Goal: Task Accomplishment & Management: Manage account settings

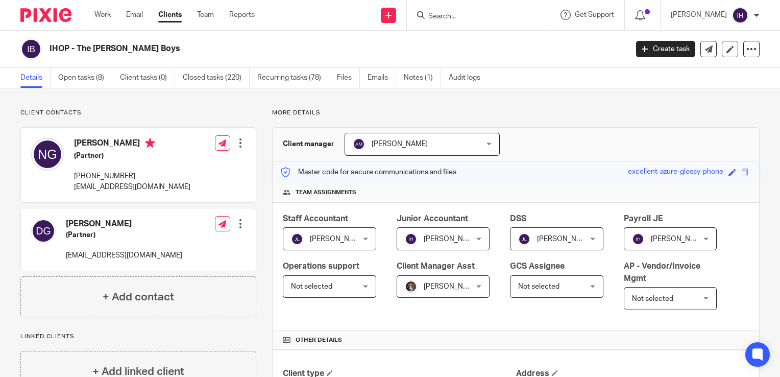
click at [69, 19] on img at bounding box center [45, 15] width 51 height 14
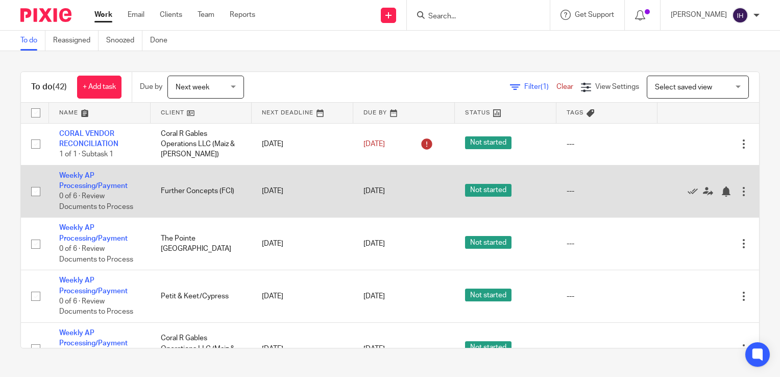
click at [33, 192] on input "checkbox" at bounding box center [35, 191] width 19 height 19
checkbox input "true"
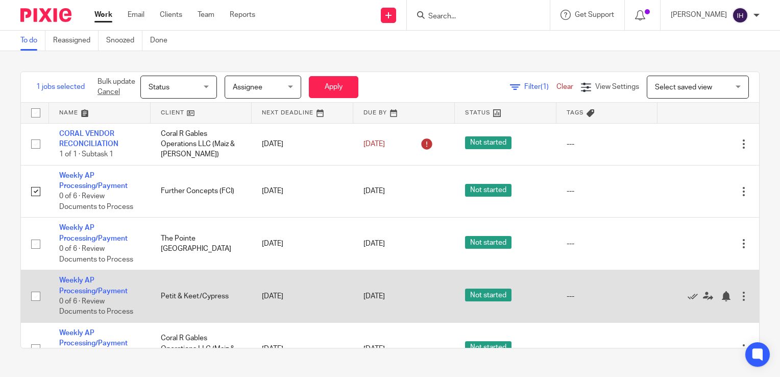
click at [34, 298] on input "checkbox" at bounding box center [35, 296] width 19 height 19
checkbox input "true"
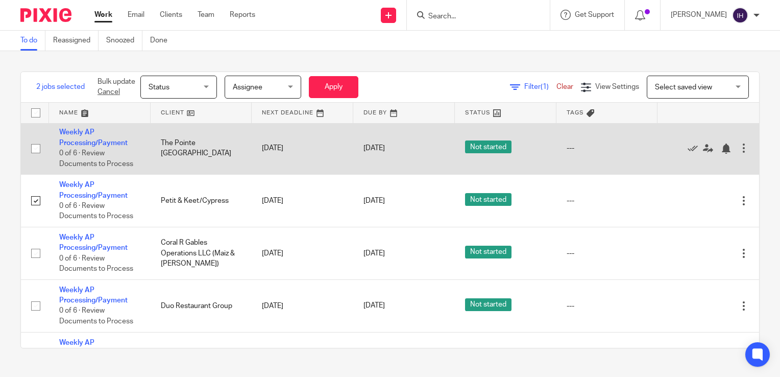
scroll to position [98, 0]
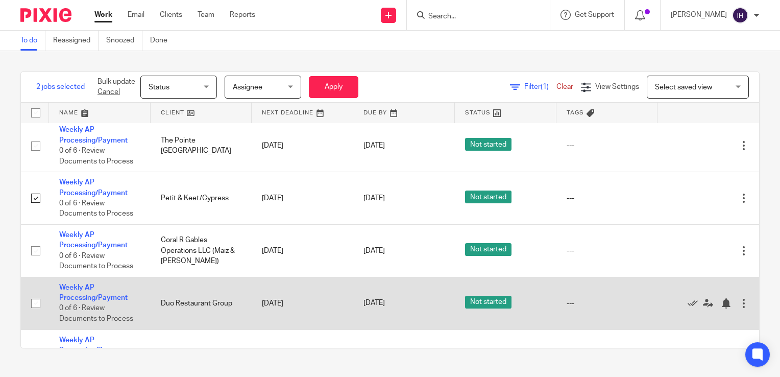
click at [34, 304] on input "checkbox" at bounding box center [35, 303] width 19 height 19
checkbox input "true"
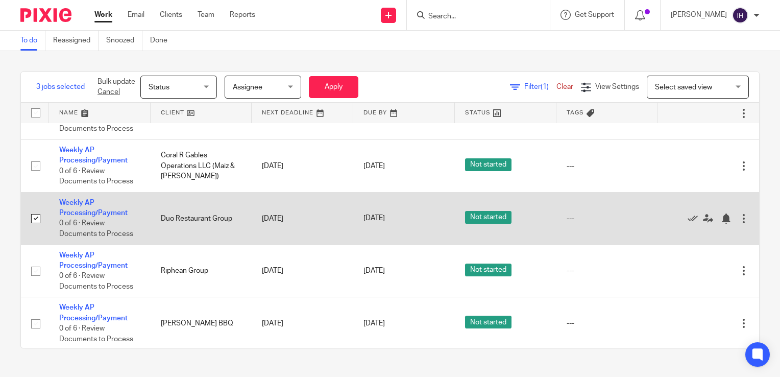
scroll to position [184, 0]
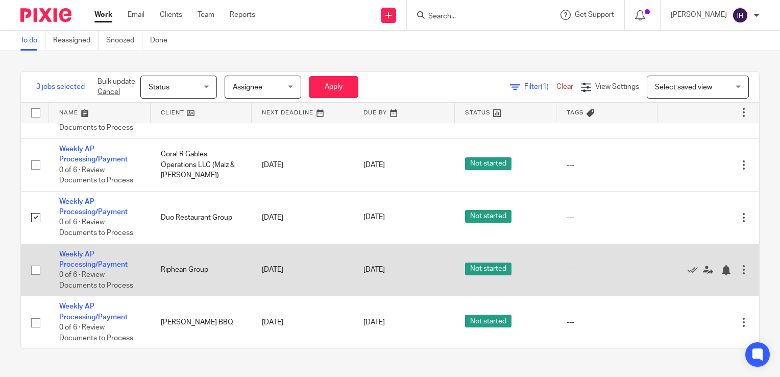
click at [35, 274] on input "checkbox" at bounding box center [35, 269] width 19 height 19
checkbox input "true"
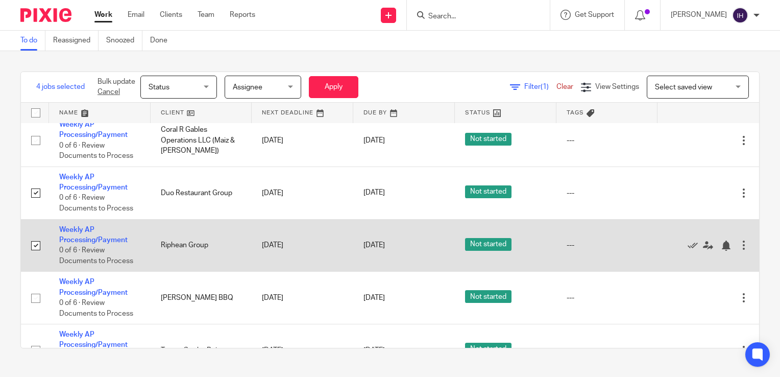
scroll to position [211, 0]
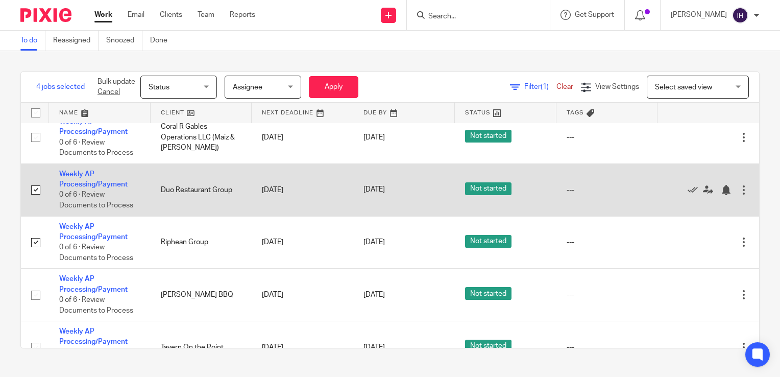
click at [39, 193] on input "checkbox" at bounding box center [35, 189] width 19 height 19
checkbox input "false"
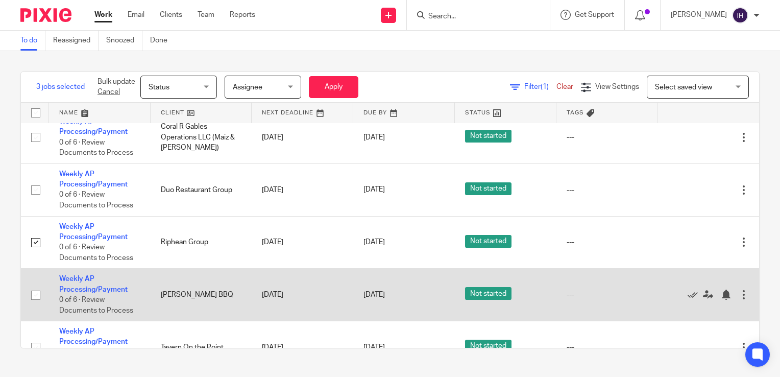
click at [35, 297] on input "checkbox" at bounding box center [35, 295] width 19 height 19
checkbox input "true"
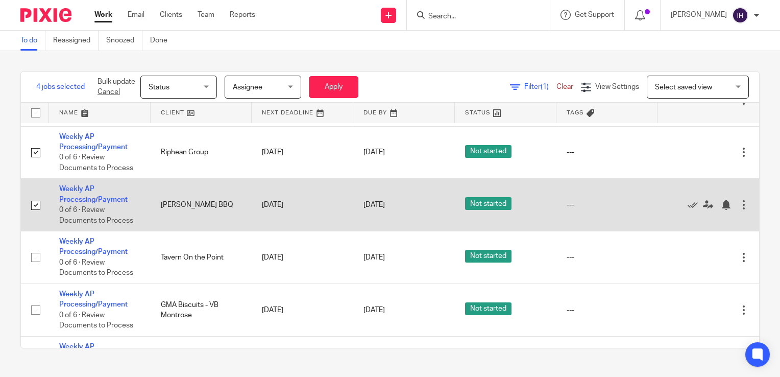
scroll to position [302, 0]
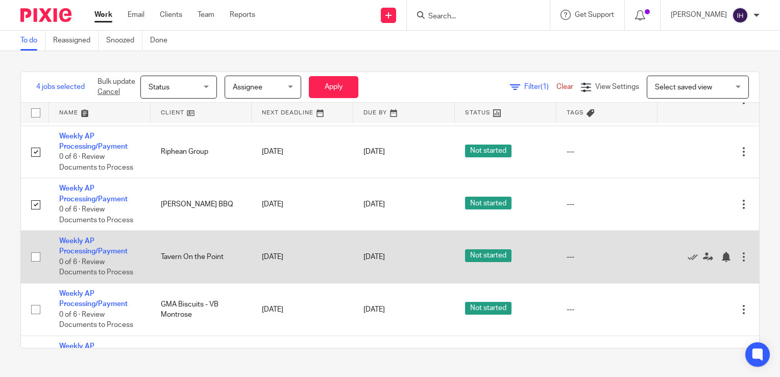
click at [37, 261] on input "checkbox" at bounding box center [35, 256] width 19 height 19
checkbox input "true"
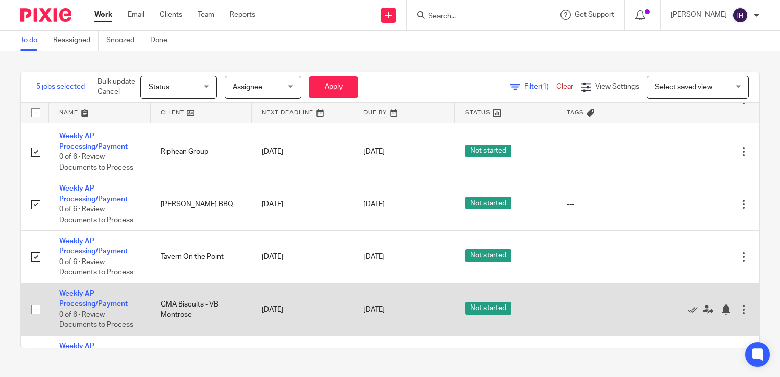
click at [35, 314] on input "checkbox" at bounding box center [35, 309] width 19 height 19
checkbox input "true"
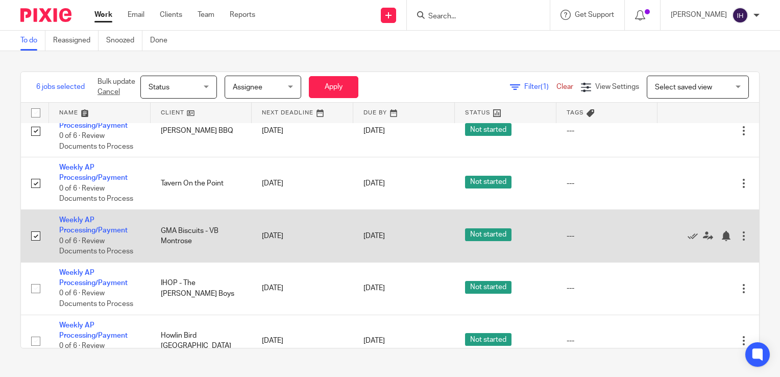
scroll to position [394, 0]
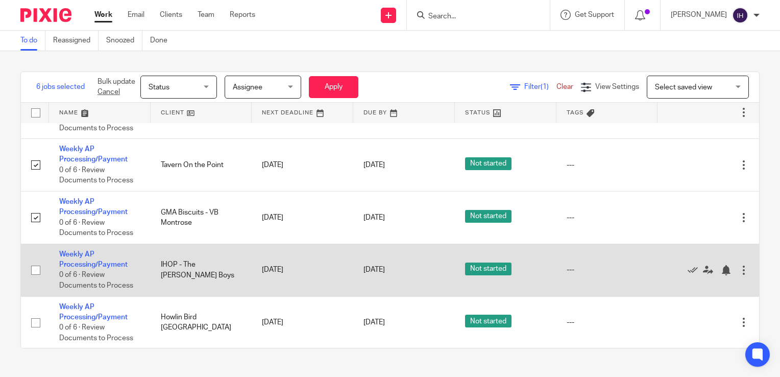
click at [37, 271] on input "checkbox" at bounding box center [35, 269] width 19 height 19
checkbox input "true"
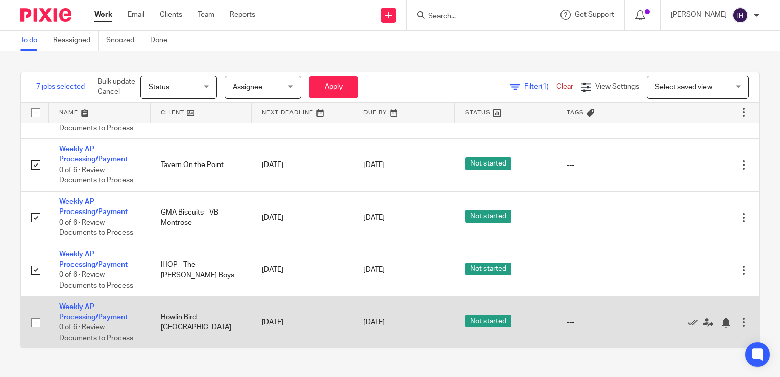
click at [33, 325] on input "checkbox" at bounding box center [35, 322] width 19 height 19
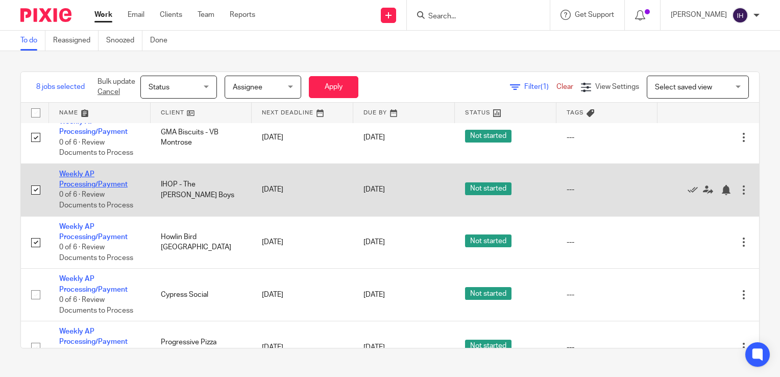
scroll to position [489, 0]
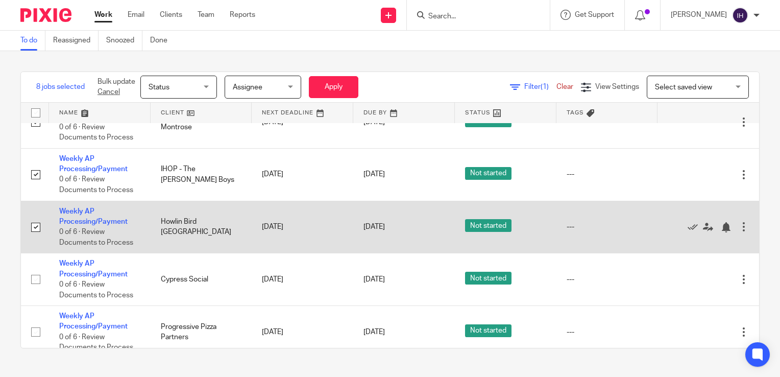
click at [34, 230] on input "checkbox" at bounding box center [35, 227] width 19 height 19
click at [37, 230] on input "checkbox" at bounding box center [35, 227] width 19 height 19
checkbox input "true"
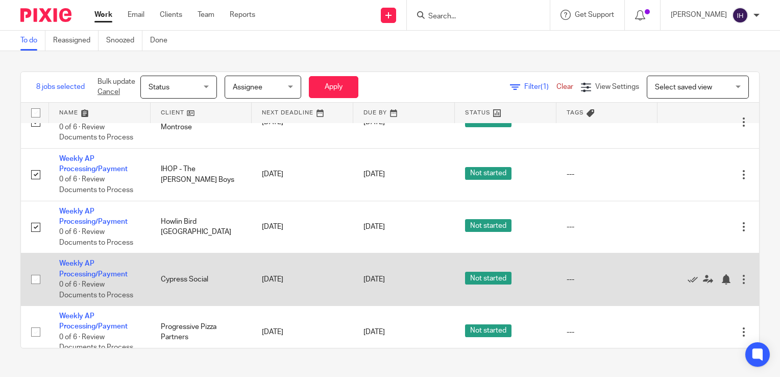
click at [36, 283] on input "checkbox" at bounding box center [35, 279] width 19 height 19
checkbox input "true"
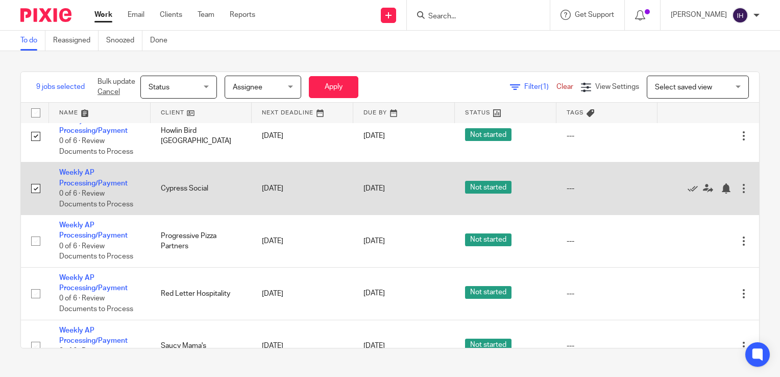
scroll to position [582, 0]
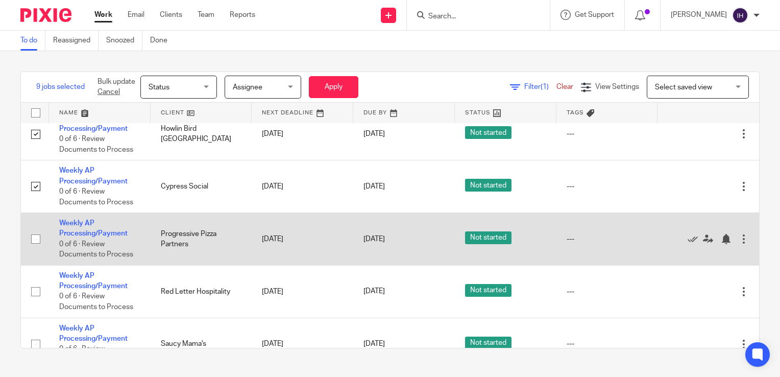
click at [35, 244] on input "checkbox" at bounding box center [35, 238] width 19 height 19
checkbox input "true"
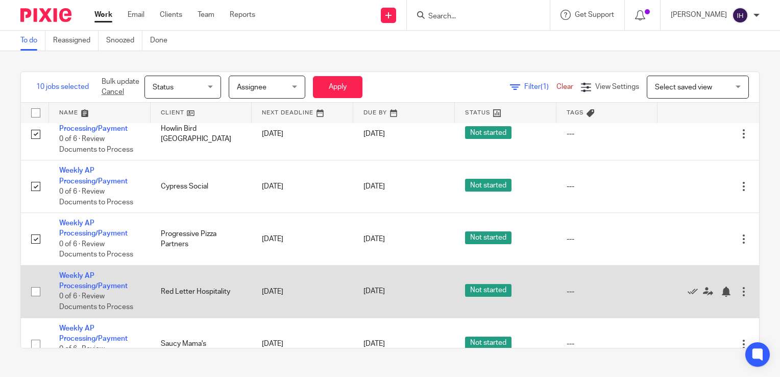
click at [34, 297] on input "checkbox" at bounding box center [35, 291] width 19 height 19
checkbox input "true"
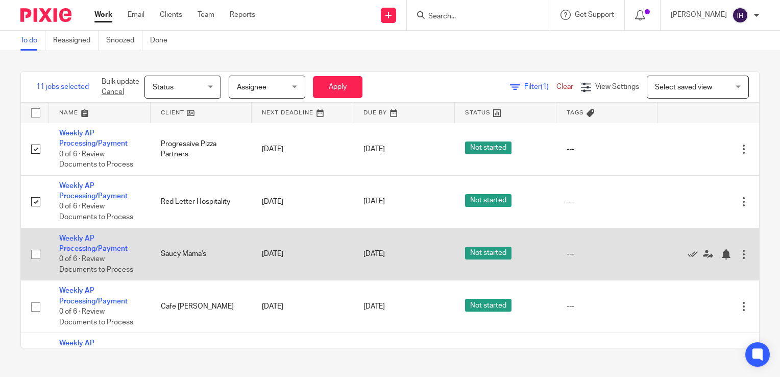
scroll to position [706, 0]
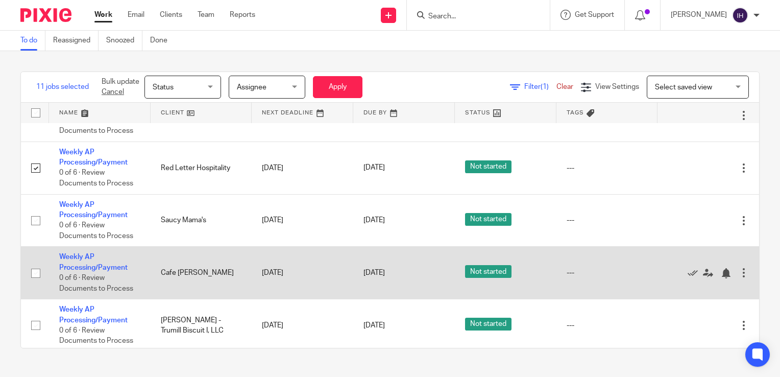
click at [36, 276] on input "checkbox" at bounding box center [35, 273] width 19 height 19
checkbox input "true"
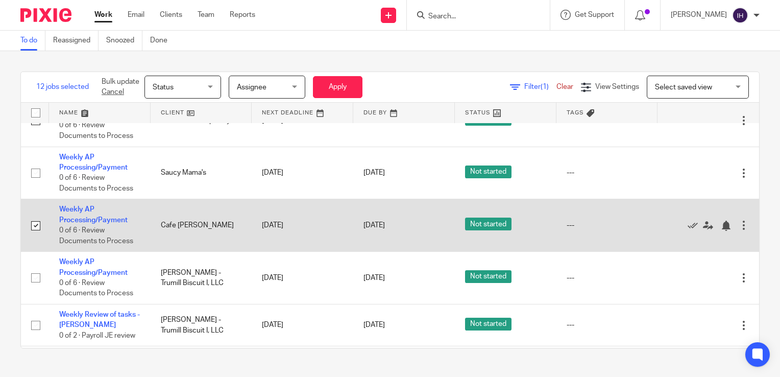
scroll to position [754, 0]
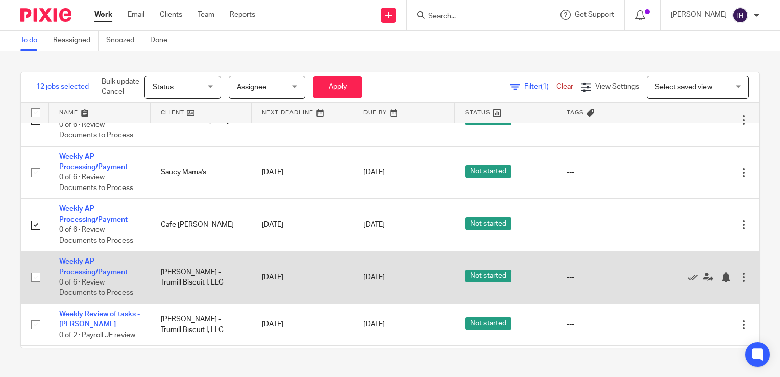
click at [33, 281] on input "checkbox" at bounding box center [35, 277] width 19 height 19
checkbox input "true"
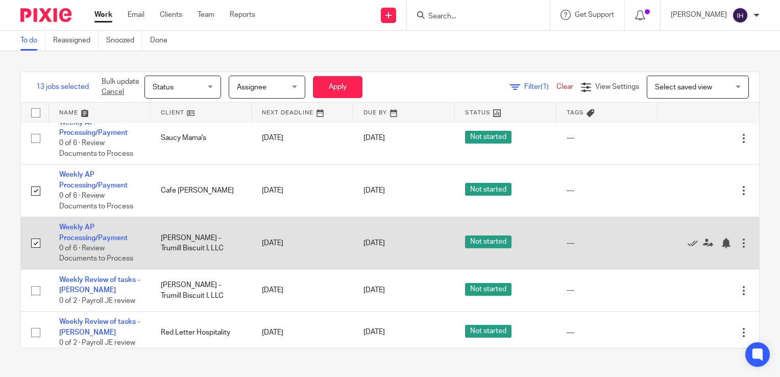
scroll to position [789, 0]
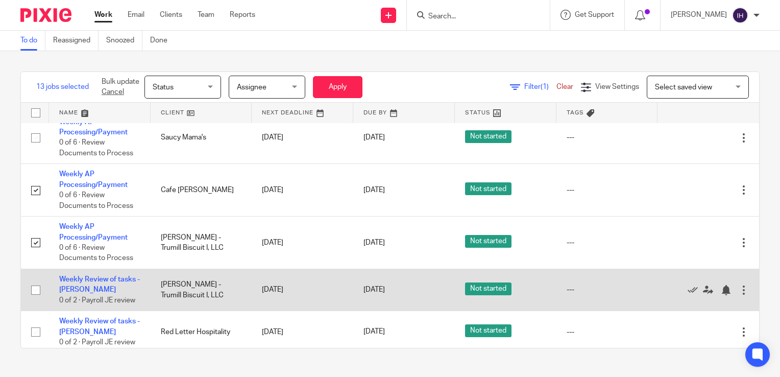
click at [32, 296] on input "checkbox" at bounding box center [35, 289] width 19 height 19
checkbox input "true"
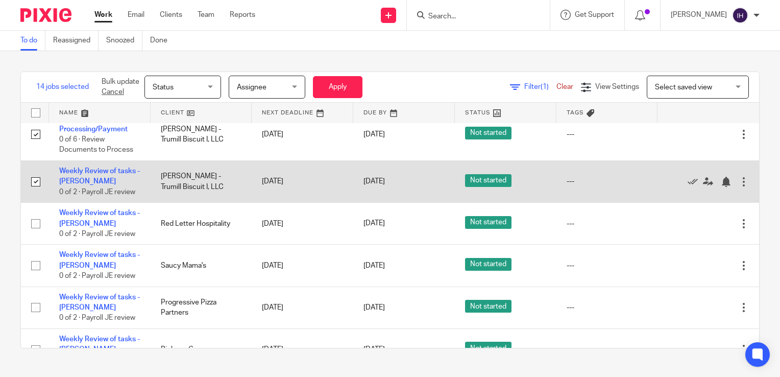
scroll to position [899, 0]
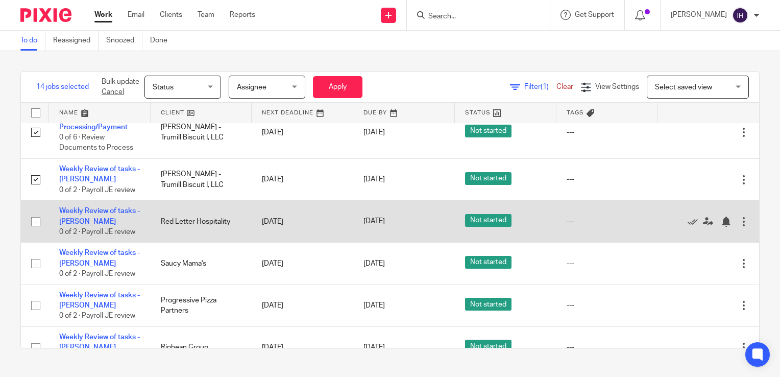
click at [35, 231] on input "checkbox" at bounding box center [35, 221] width 19 height 19
checkbox input "true"
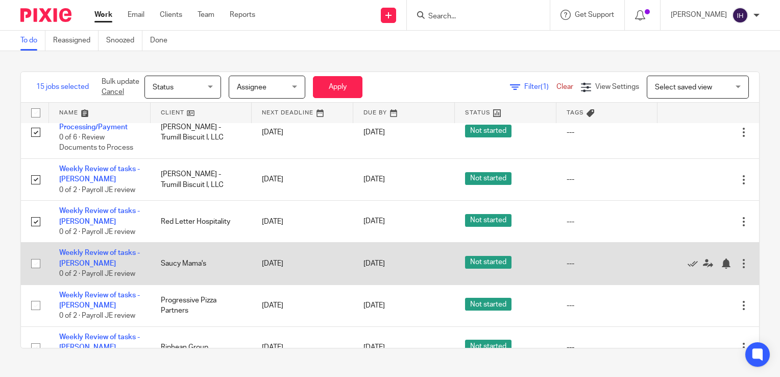
click at [36, 266] on input "checkbox" at bounding box center [35, 263] width 19 height 19
checkbox input "true"
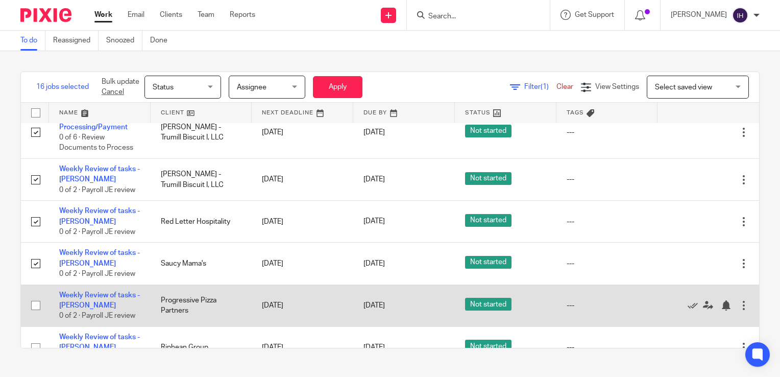
click at [35, 307] on input "checkbox" at bounding box center [35, 305] width 19 height 19
checkbox input "true"
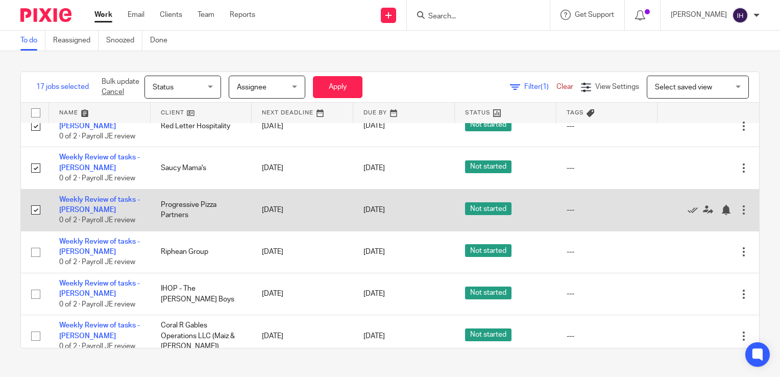
scroll to position [1003, 0]
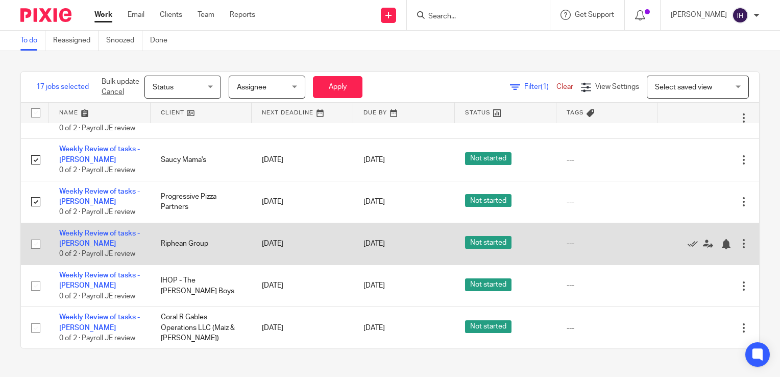
click at [37, 249] on input "checkbox" at bounding box center [35, 243] width 19 height 19
checkbox input "true"
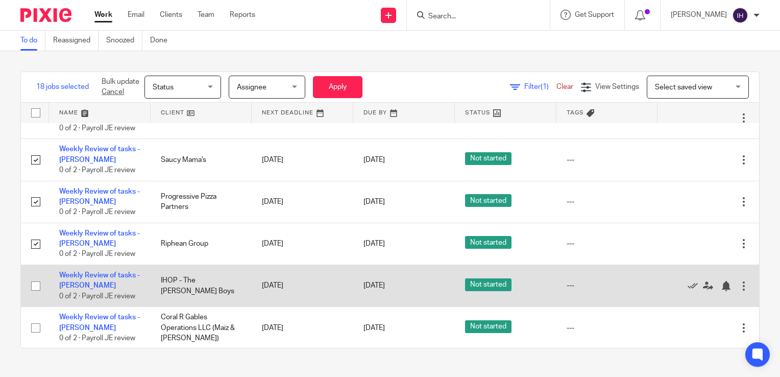
click at [36, 289] on input "checkbox" at bounding box center [35, 285] width 19 height 19
checkbox input "true"
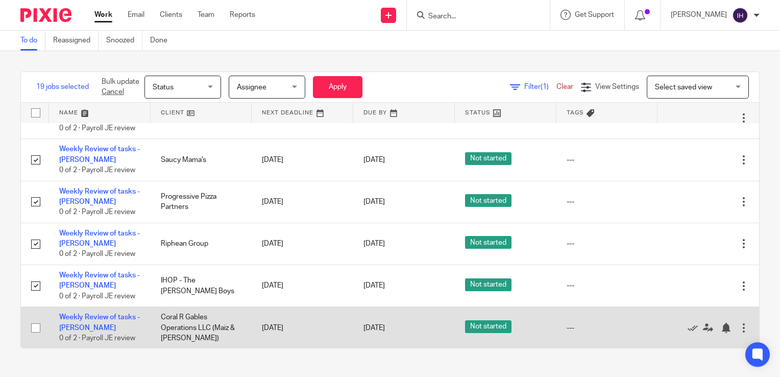
click at [33, 335] on input "checkbox" at bounding box center [35, 327] width 19 height 19
checkbox input "true"
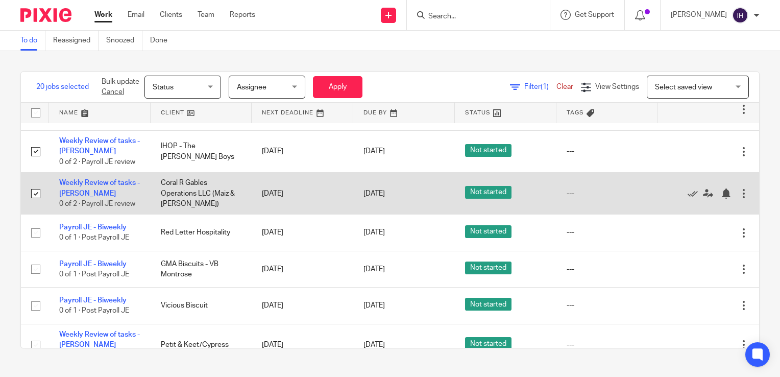
scroll to position [1137, 0]
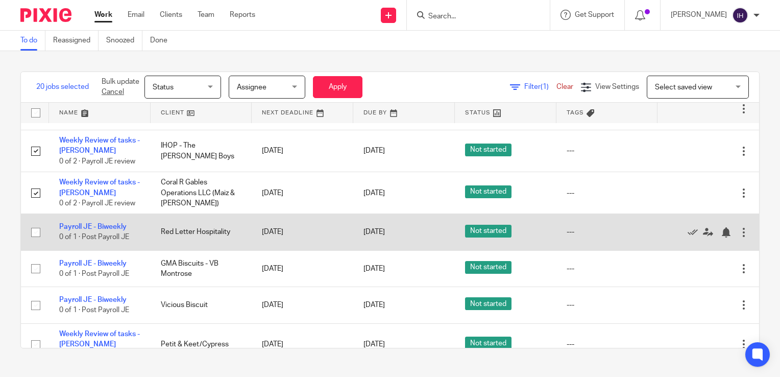
click at [37, 242] on input "checkbox" at bounding box center [35, 232] width 19 height 19
checkbox input "true"
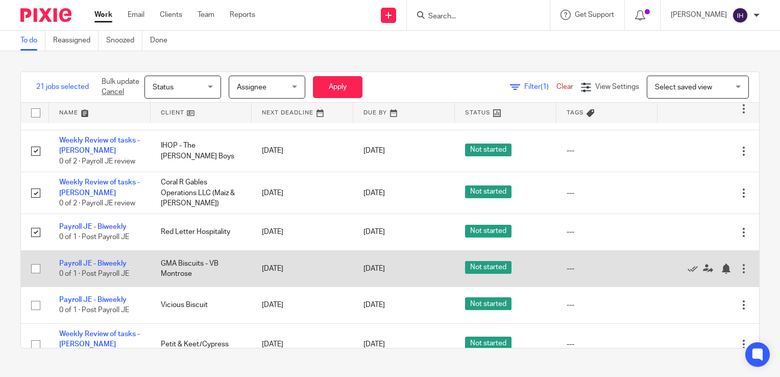
click at [37, 273] on input "checkbox" at bounding box center [35, 268] width 19 height 19
checkbox input "true"
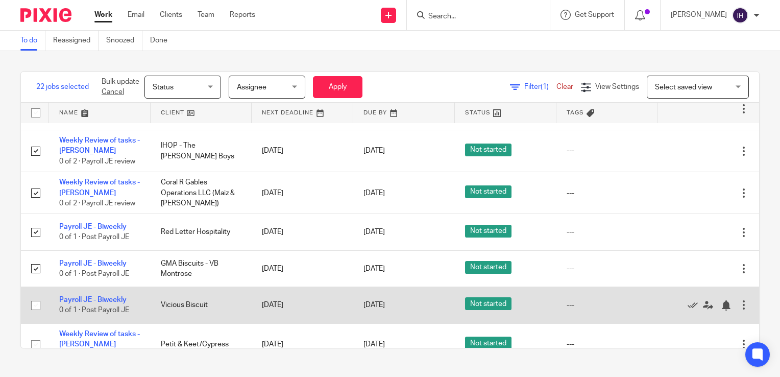
click at [31, 312] on input "checkbox" at bounding box center [35, 305] width 19 height 19
checkbox input "true"
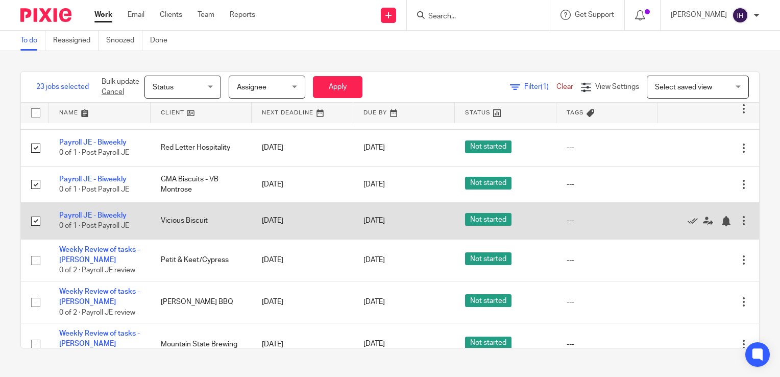
scroll to position [1232, 0]
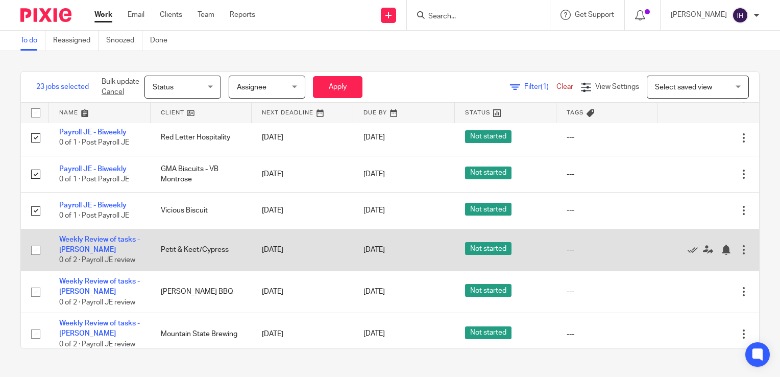
click at [34, 258] on input "checkbox" at bounding box center [35, 250] width 19 height 19
checkbox input "true"
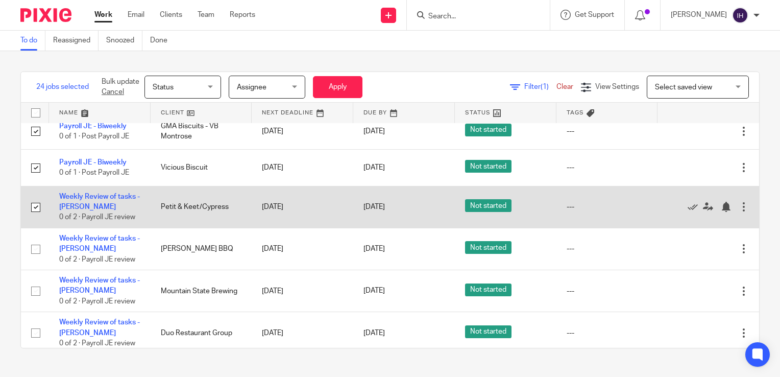
scroll to position [1278, 0]
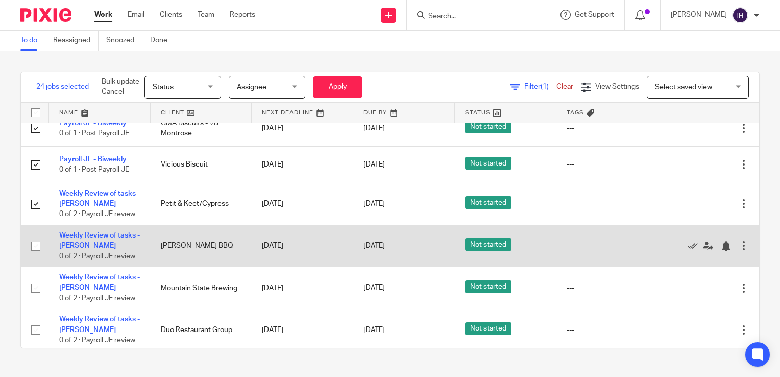
click at [35, 254] on input "checkbox" at bounding box center [35, 245] width 19 height 19
checkbox input "true"
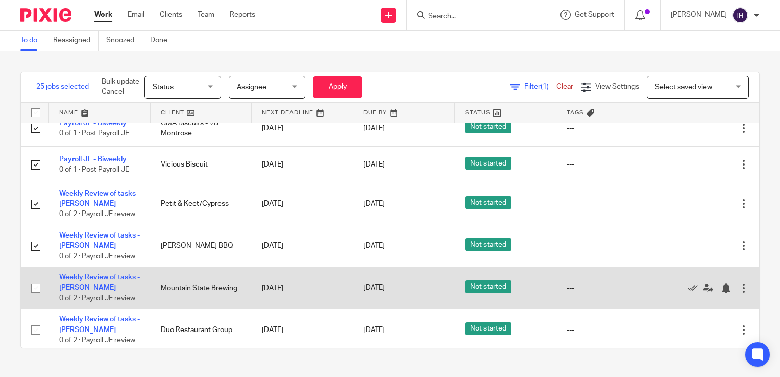
click at [34, 297] on input "checkbox" at bounding box center [35, 287] width 19 height 19
checkbox input "true"
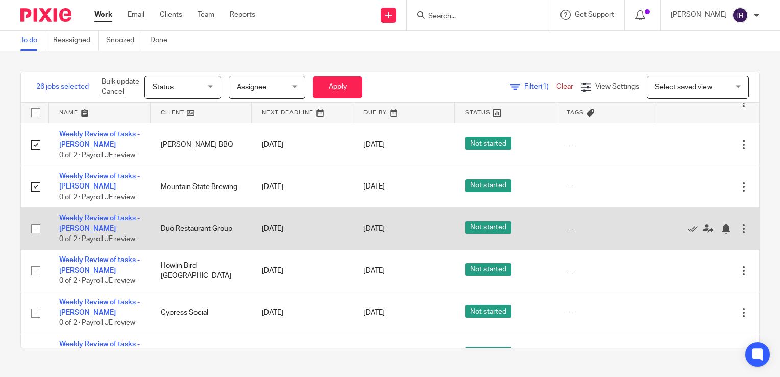
scroll to position [1393, 0]
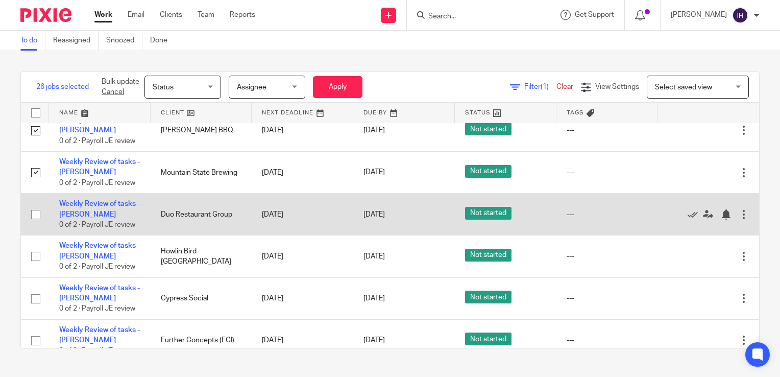
click at [34, 219] on input "checkbox" at bounding box center [35, 214] width 19 height 19
checkbox input "true"
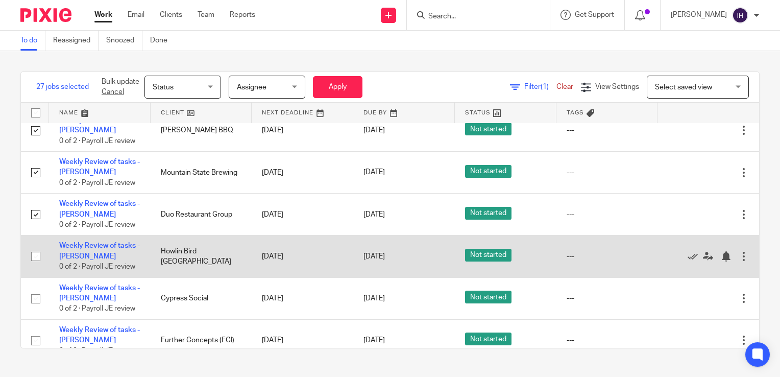
click at [33, 265] on input "checkbox" at bounding box center [35, 256] width 19 height 19
checkbox input "true"
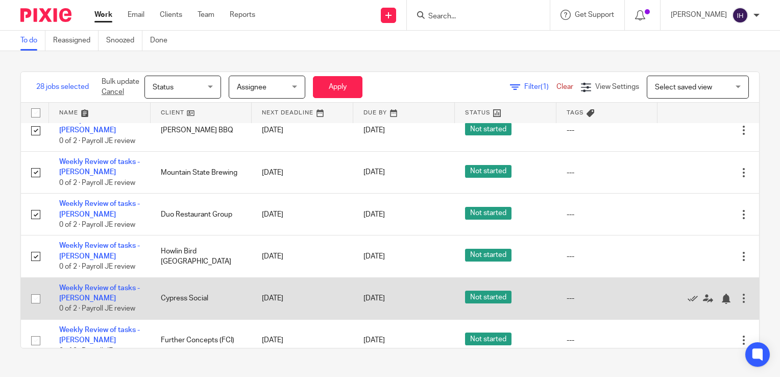
click at [33, 303] on input "checkbox" at bounding box center [35, 298] width 19 height 19
checkbox input "true"
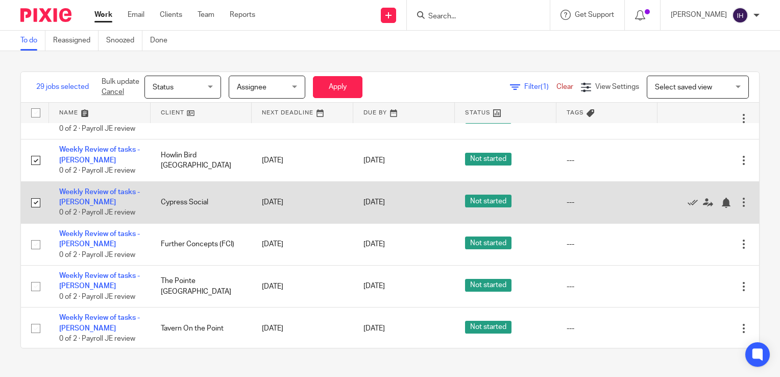
scroll to position [1489, 0]
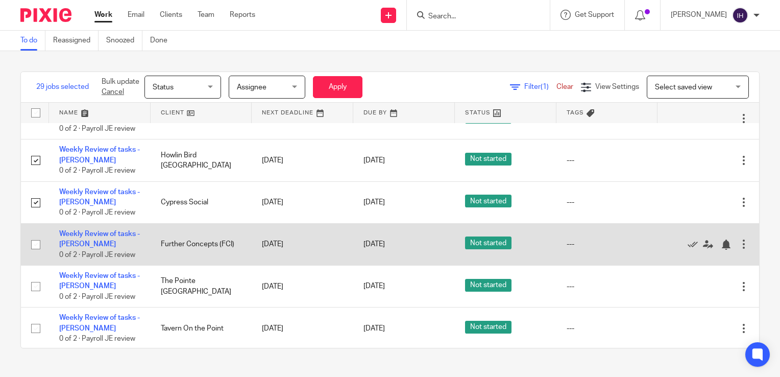
click at [35, 252] on input "checkbox" at bounding box center [35, 244] width 19 height 19
checkbox input "true"
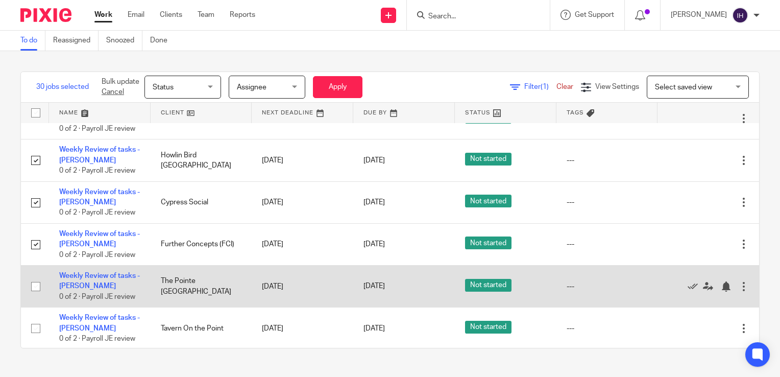
click at [35, 293] on input "checkbox" at bounding box center [35, 286] width 19 height 19
checkbox input "true"
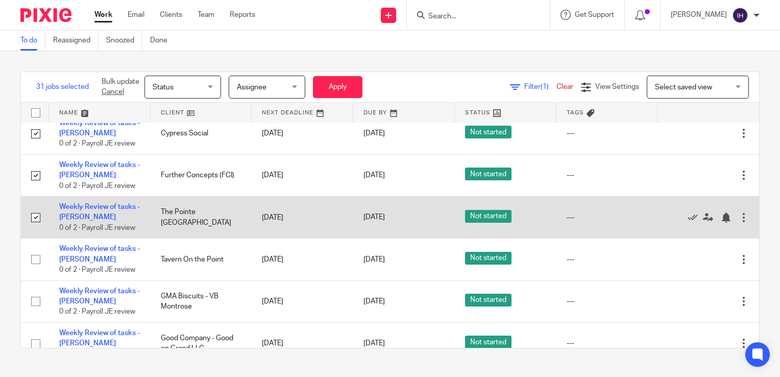
scroll to position [1559, 0]
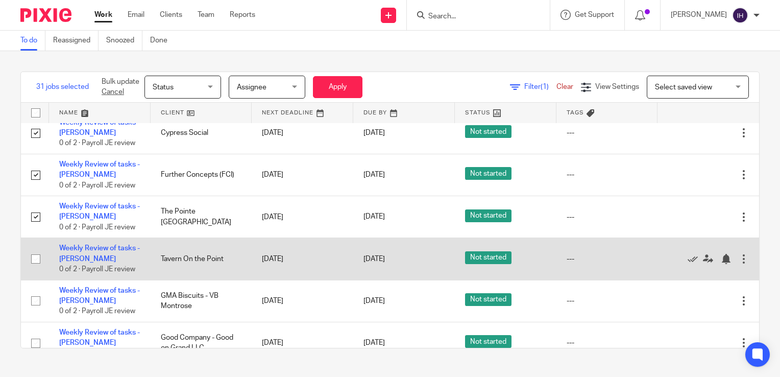
click at [34, 265] on input "checkbox" at bounding box center [35, 258] width 19 height 19
checkbox input "true"
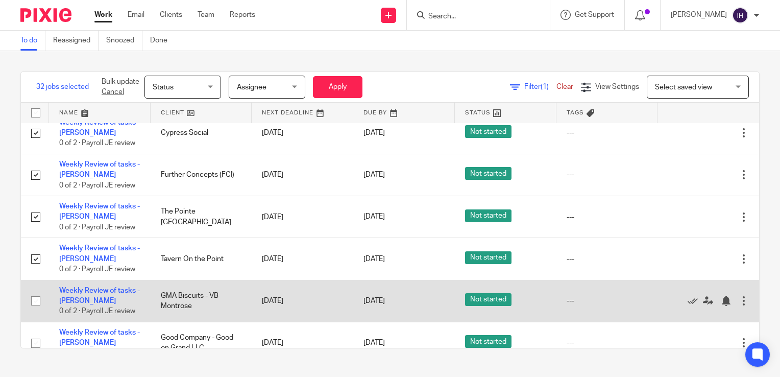
click at [33, 310] on input "checkbox" at bounding box center [35, 300] width 19 height 19
checkbox input "true"
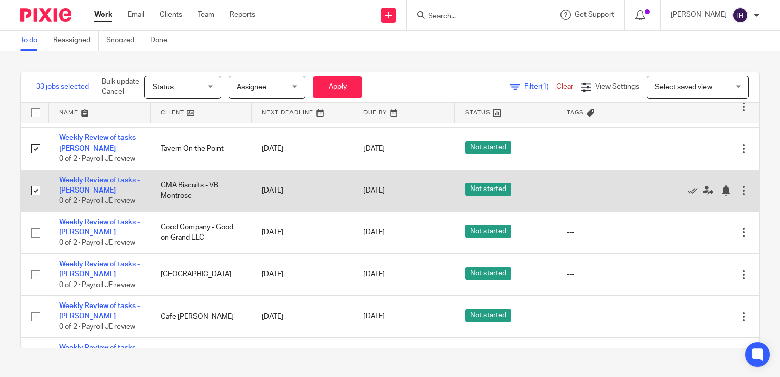
scroll to position [1675, 0]
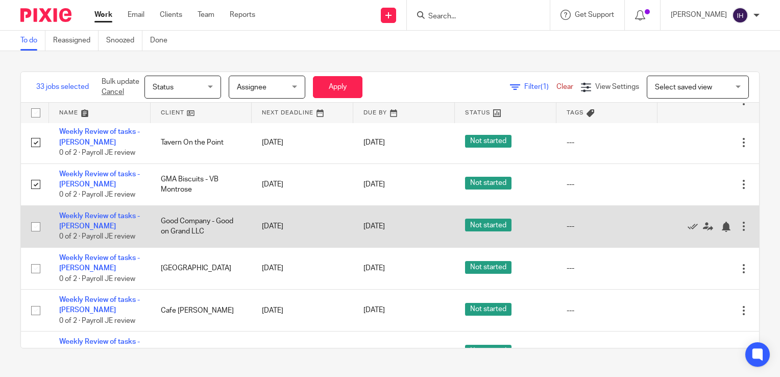
click at [36, 233] on input "checkbox" at bounding box center [35, 226] width 19 height 19
checkbox input "true"
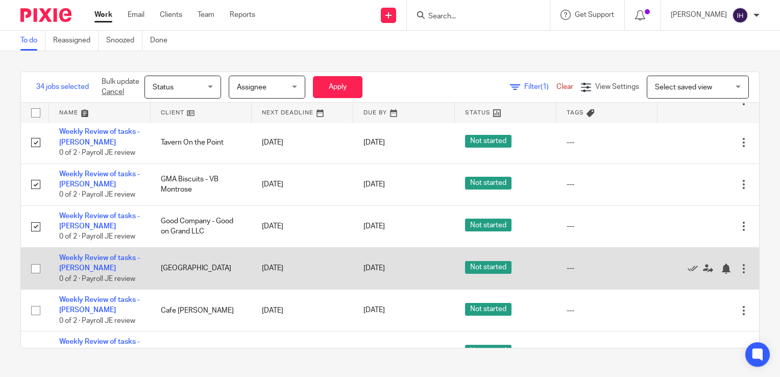
click at [36, 273] on input "checkbox" at bounding box center [35, 268] width 19 height 19
checkbox input "true"
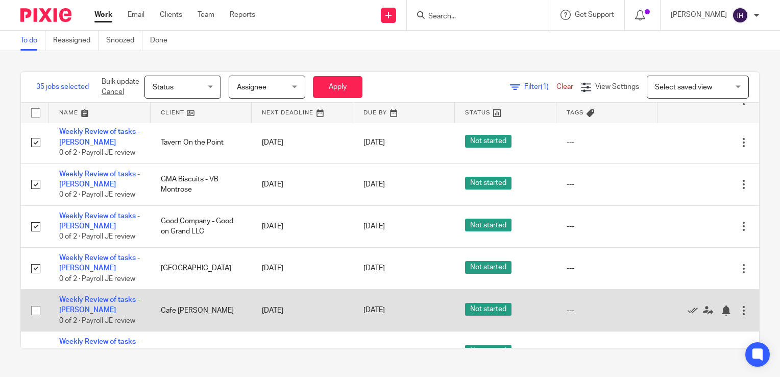
click at [34, 320] on input "checkbox" at bounding box center [35, 310] width 19 height 19
checkbox input "true"
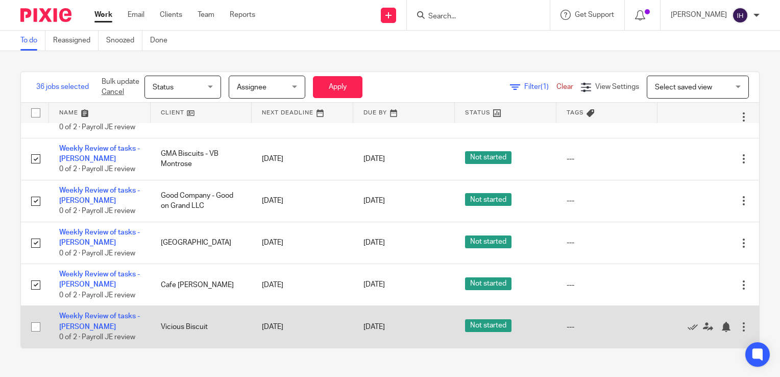
click at [33, 329] on input "checkbox" at bounding box center [35, 326] width 19 height 19
checkbox input "true"
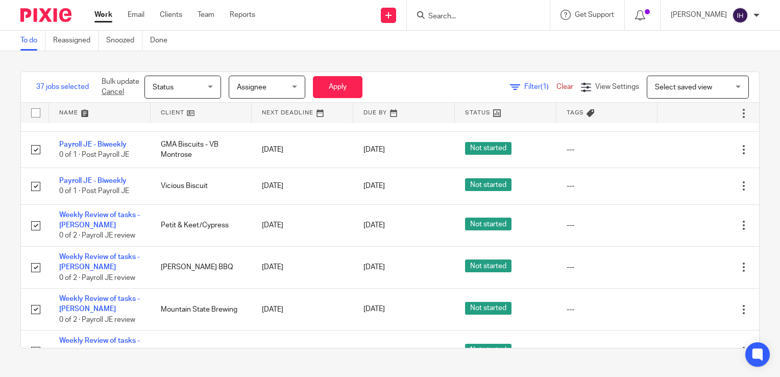
scroll to position [1255, 0]
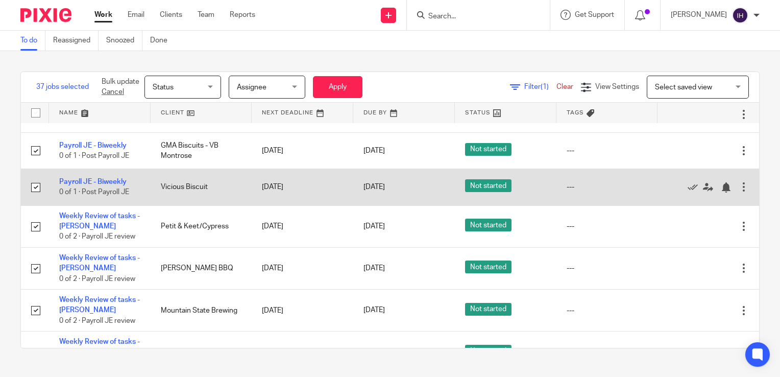
click at [35, 192] on input "checkbox" at bounding box center [35, 187] width 19 height 19
checkbox input "false"
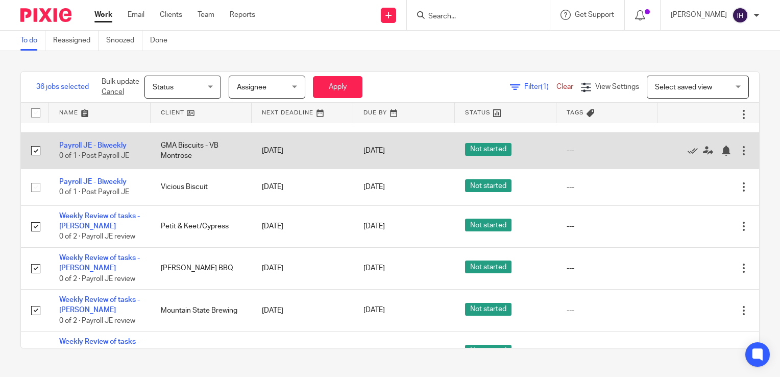
click at [37, 153] on input "checkbox" at bounding box center [35, 150] width 19 height 19
checkbox input "false"
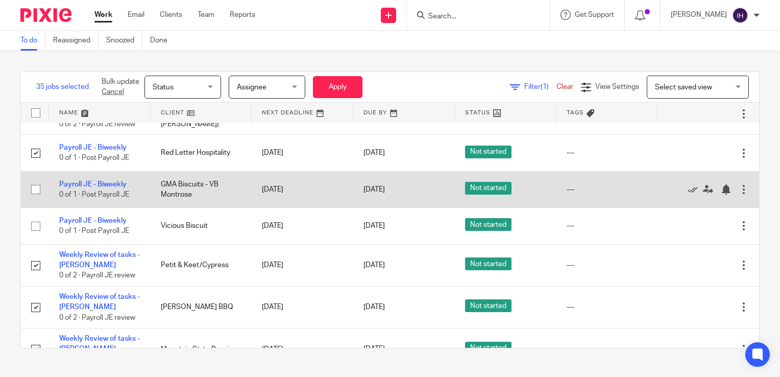
scroll to position [1216, 0]
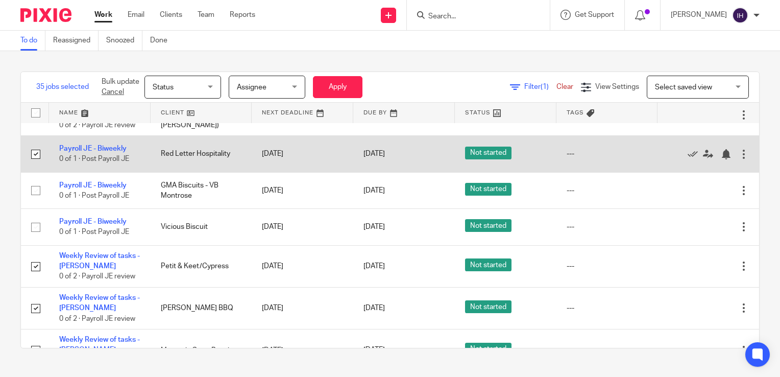
click at [36, 159] on input "checkbox" at bounding box center [35, 154] width 19 height 19
checkbox input "false"
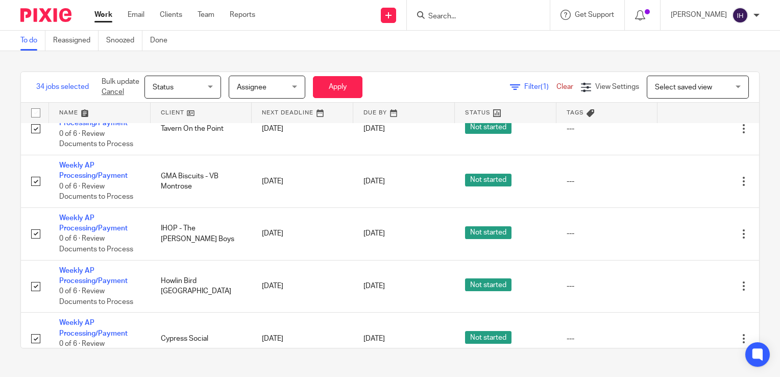
scroll to position [427, 0]
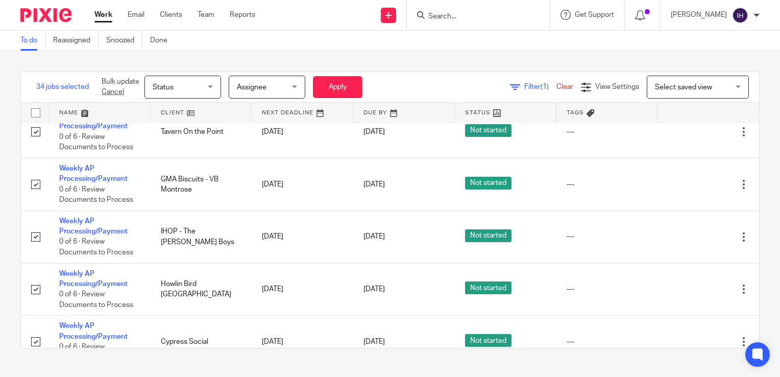
click at [210, 82] on div "Status Status" at bounding box center [183, 87] width 77 height 23
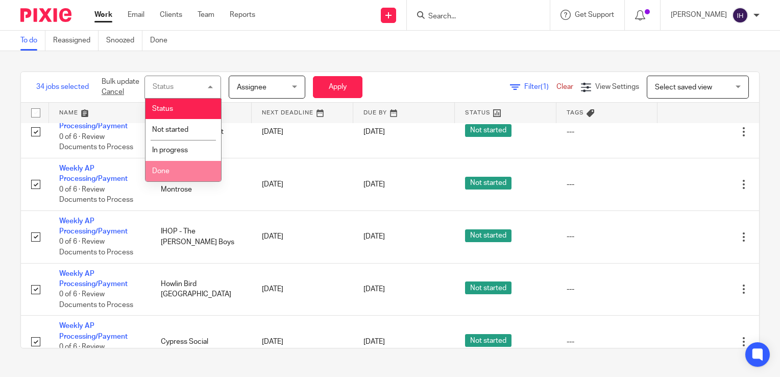
click at [183, 164] on li "Done" at bounding box center [184, 171] width 76 height 21
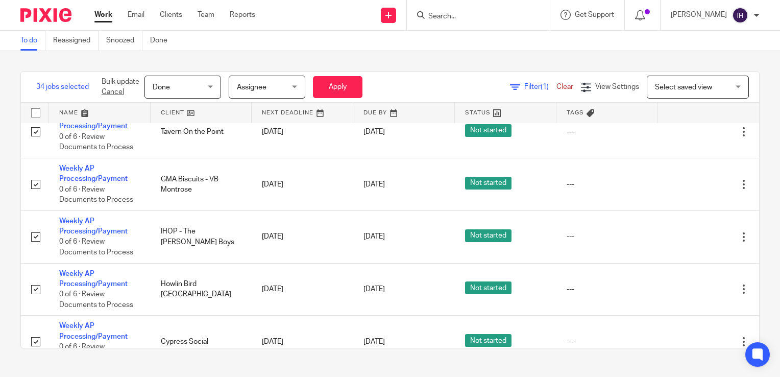
click at [292, 89] on div "Assignee Assignee" at bounding box center [267, 87] width 77 height 23
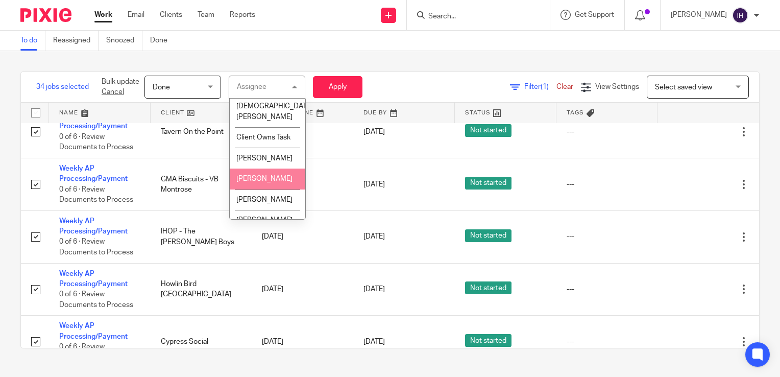
scroll to position [527, 0]
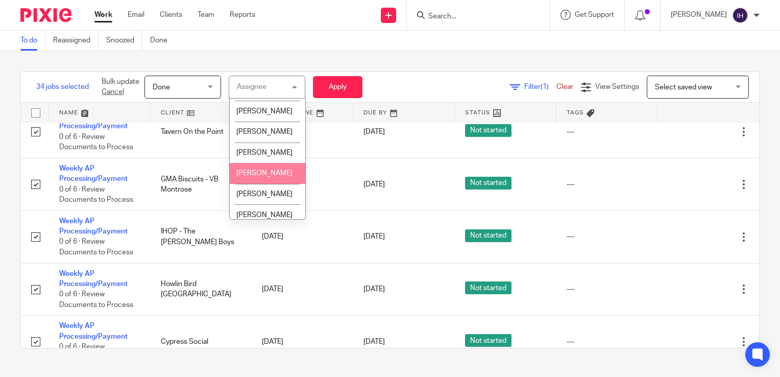
click at [262, 184] on li "[PERSON_NAME]" at bounding box center [268, 173] width 76 height 21
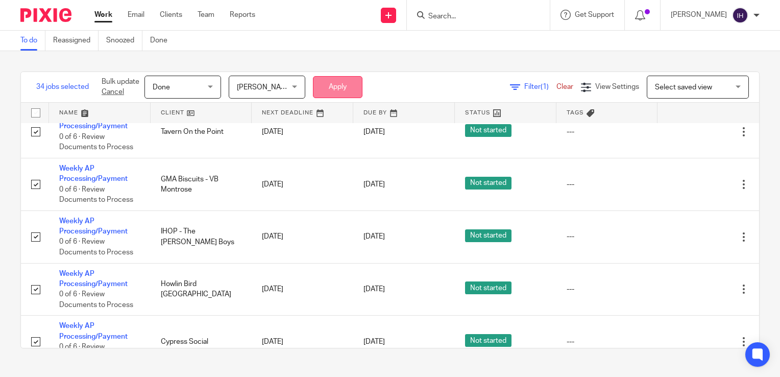
click at [341, 81] on button "Apply" at bounding box center [338, 87] width 50 height 22
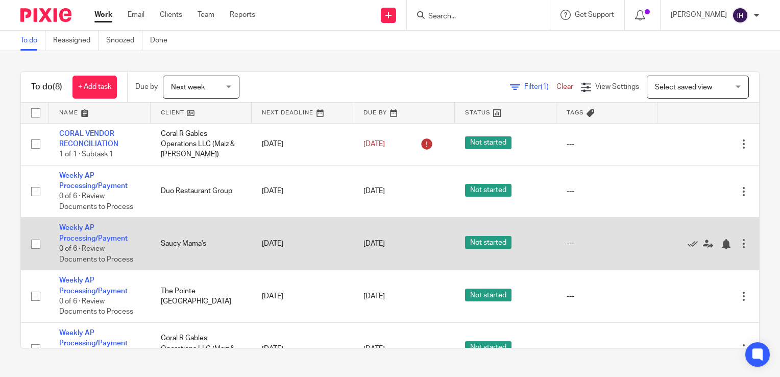
scroll to position [138, 0]
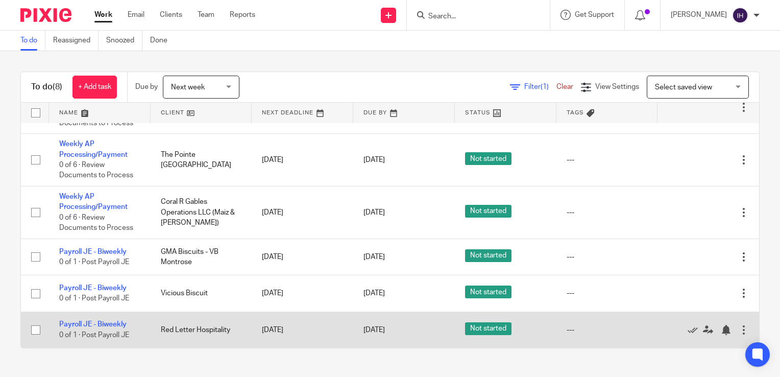
click at [183, 325] on td "Red Letter Hospitality" at bounding box center [202, 330] width 102 height 36
click at [739, 332] on div at bounding box center [744, 330] width 10 height 10
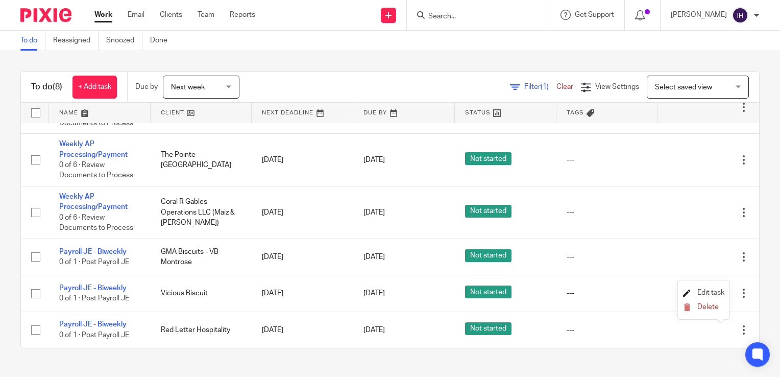
click at [698, 291] on span "Edit task" at bounding box center [711, 292] width 27 height 7
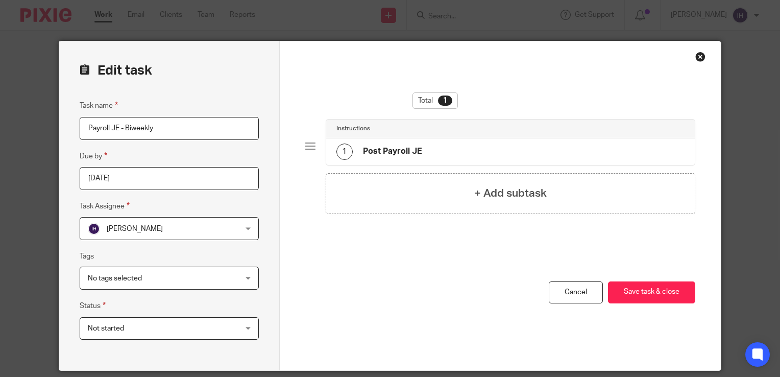
click at [231, 226] on div "Ivana Hernandez Ivana Hernandez" at bounding box center [169, 228] width 179 height 23
click at [337, 277] on div "Total 1 Instructions 1 Post Payroll JE + Add subtask" at bounding box center [500, 186] width 391 height 189
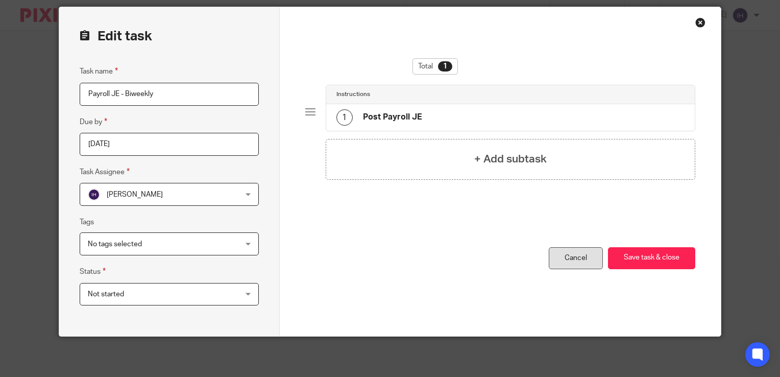
click at [568, 265] on link "Cancel" at bounding box center [576, 258] width 54 height 22
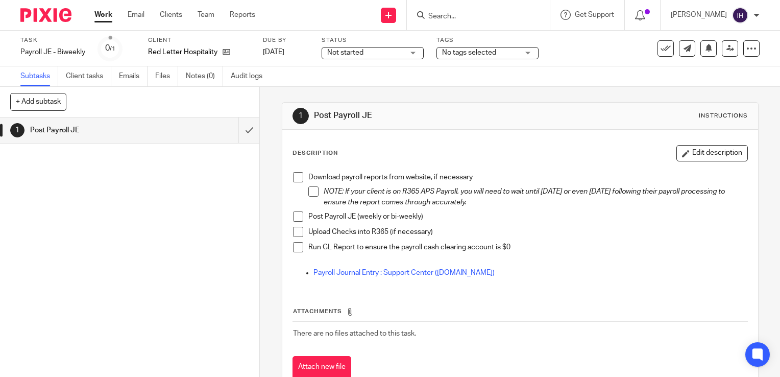
click at [442, 16] on input "Search" at bounding box center [473, 16] width 92 height 9
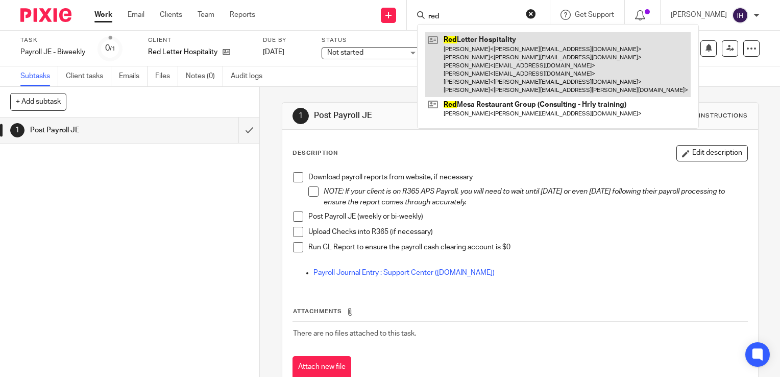
type input "red"
click at [455, 54] on link at bounding box center [558, 64] width 266 height 65
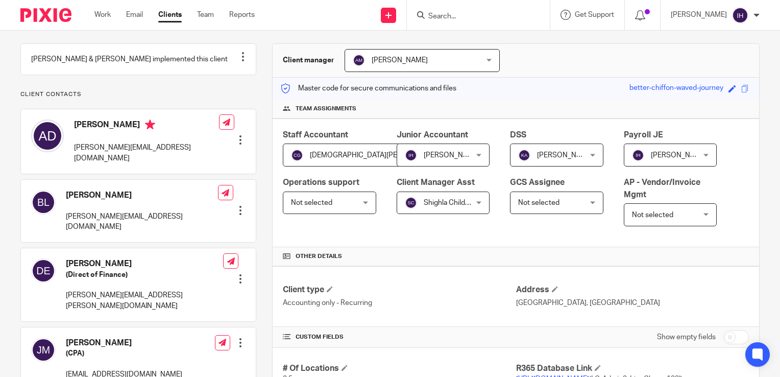
scroll to position [85, 0]
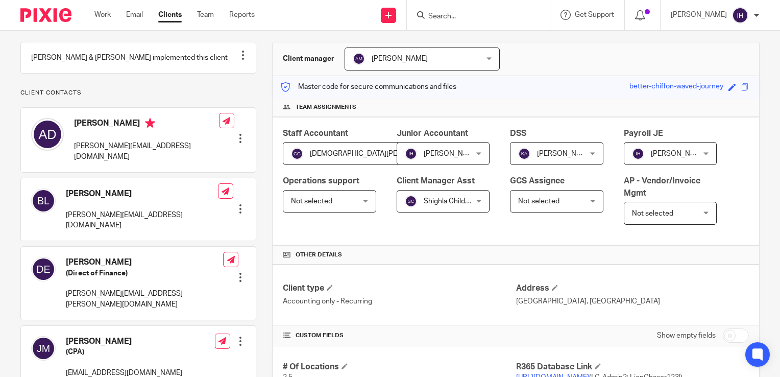
click at [656, 159] on span "[PERSON_NAME]" at bounding box center [665, 152] width 67 height 21
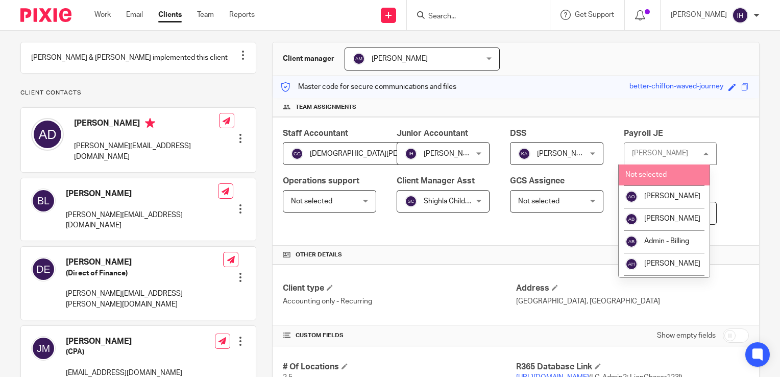
click at [652, 177] on span "Not selected" at bounding box center [646, 174] width 41 height 7
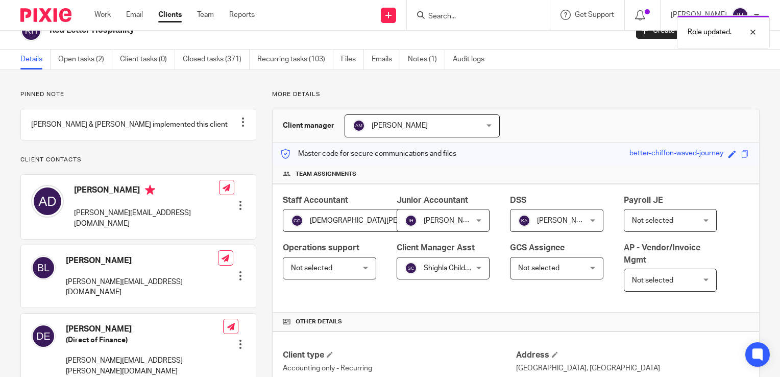
scroll to position [18, 0]
click at [63, 16] on img at bounding box center [45, 15] width 51 height 14
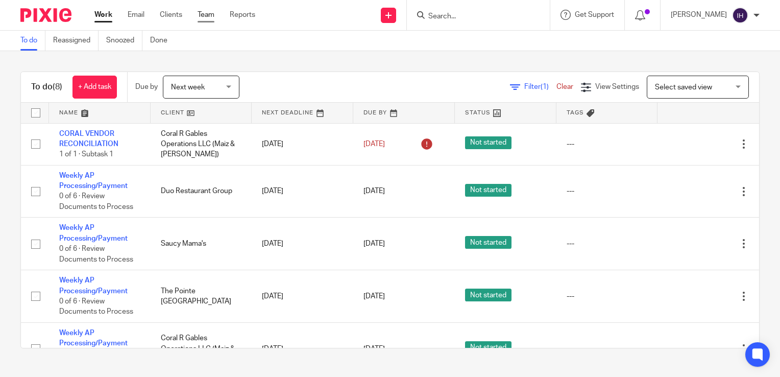
click at [207, 15] on link "Team" at bounding box center [206, 15] width 17 height 10
click at [202, 15] on link "Team" at bounding box center [206, 15] width 17 height 10
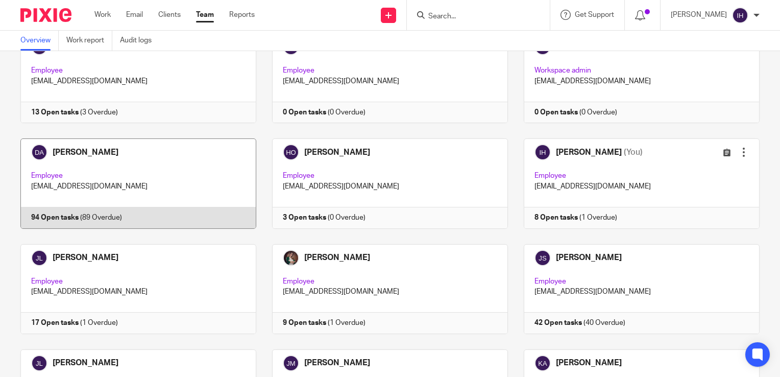
scroll to position [813, 0]
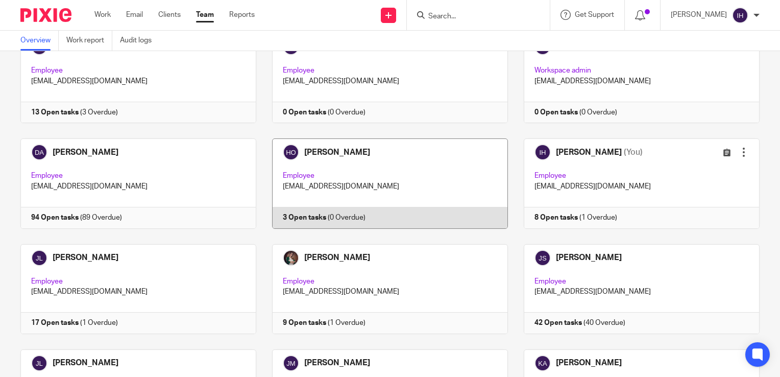
click at [401, 187] on link at bounding box center [382, 183] width 252 height 90
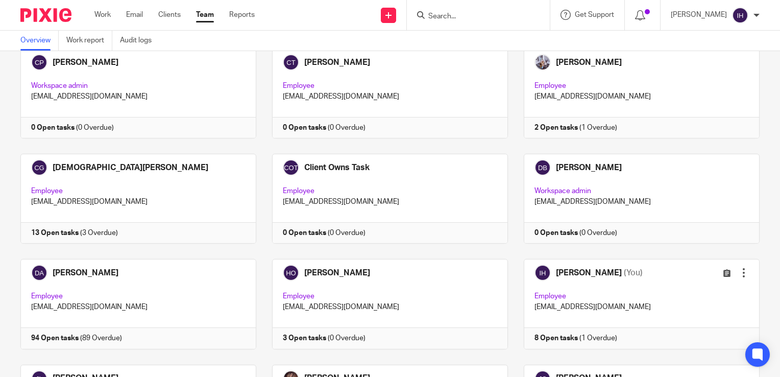
scroll to position [694, 0]
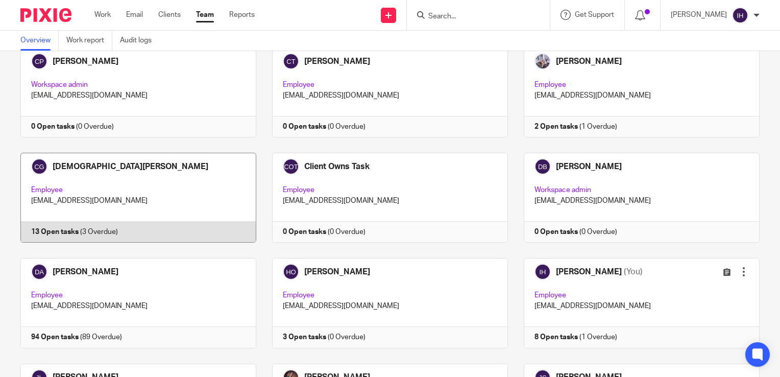
click at [184, 203] on link at bounding box center [131, 198] width 252 height 90
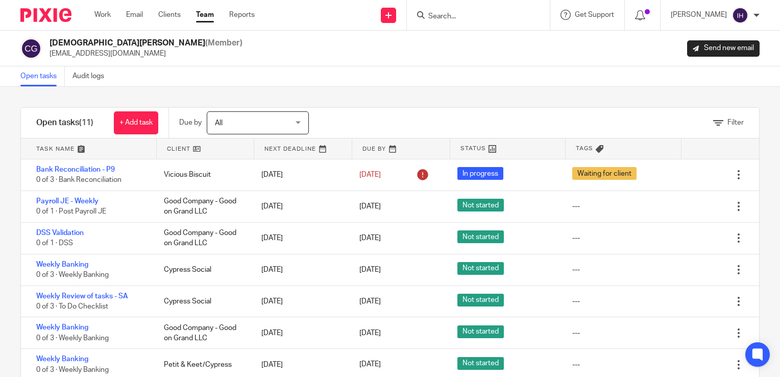
click at [47, 13] on img at bounding box center [45, 15] width 51 height 14
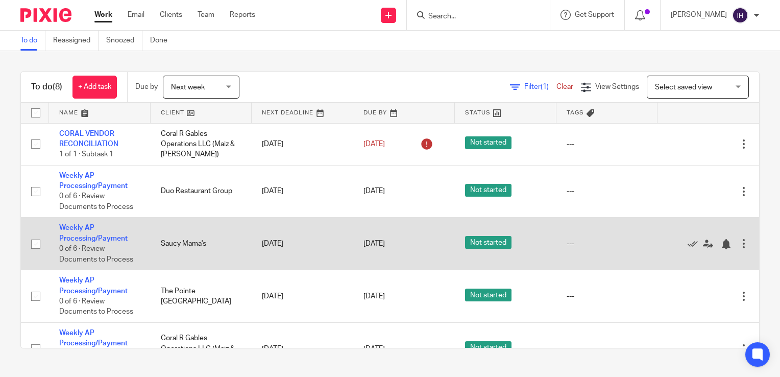
scroll to position [138, 0]
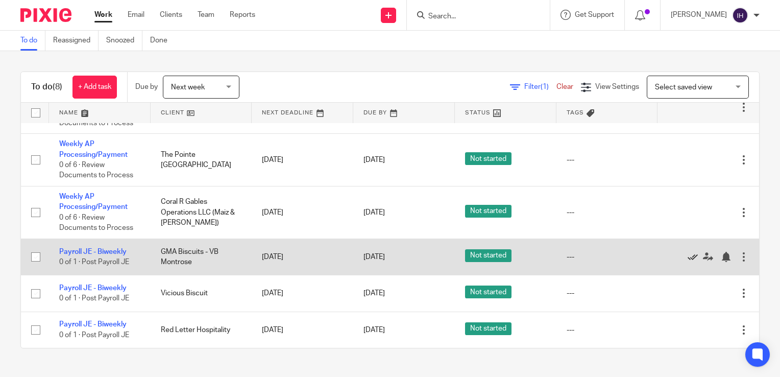
click at [688, 255] on icon at bounding box center [693, 257] width 10 height 10
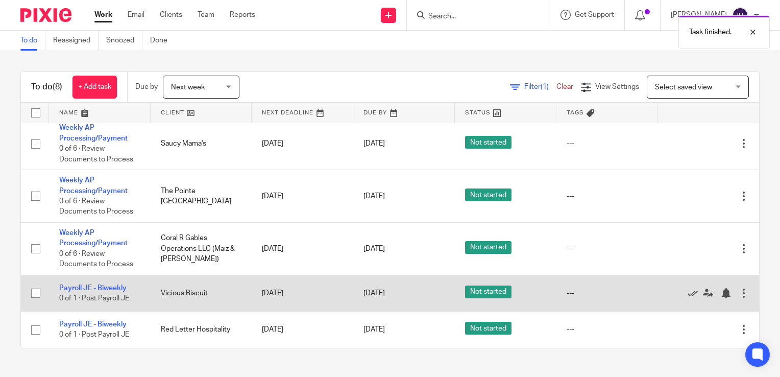
scroll to position [0, 0]
